Goal: Information Seeking & Learning: Learn about a topic

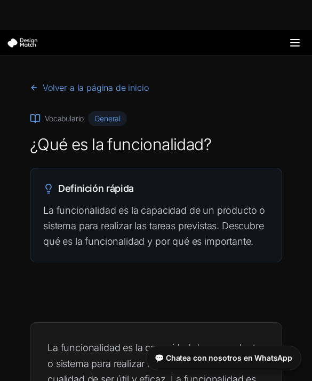
click at [127, 87] on font "Volver a la página de inicio" at bounding box center [96, 87] width 106 height 11
